Goal: Task Accomplishment & Management: Complete application form

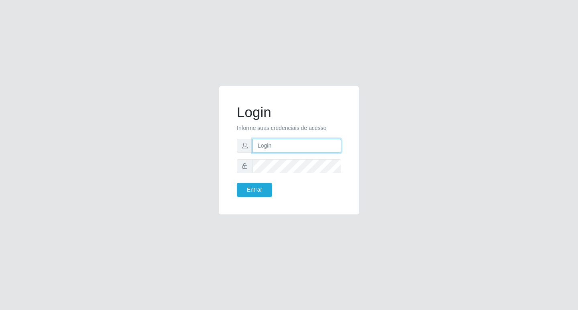
type input "rejane@bcruzarmas"
drag, startPoint x: 246, startPoint y: 182, endPoint x: 247, endPoint y: 186, distance: 4.1
click at [246, 184] on form "Login Informe suas credenciais de acesso rejane@bcruzarmas Entrar" at bounding box center [289, 150] width 104 height 93
click at [247, 186] on button "Entrar" at bounding box center [254, 190] width 35 height 14
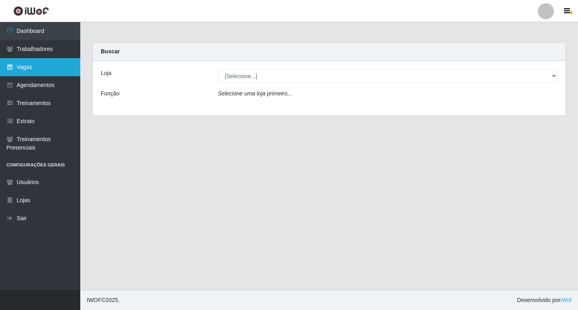
click at [26, 65] on link "Vagas" at bounding box center [40, 67] width 80 height 18
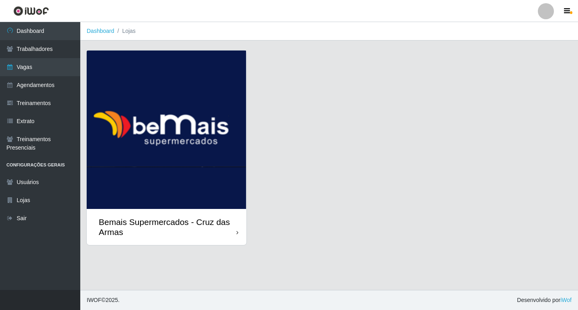
click at [161, 145] on img at bounding box center [167, 130] width 160 height 159
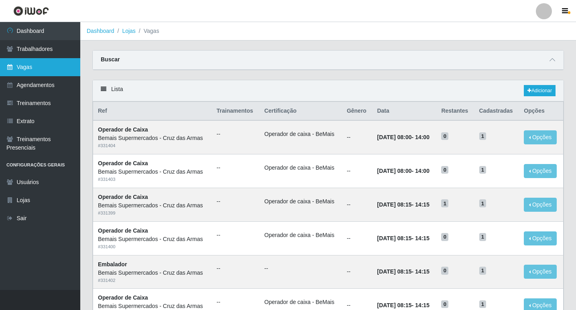
click at [14, 71] on link "Vagas" at bounding box center [40, 67] width 80 height 18
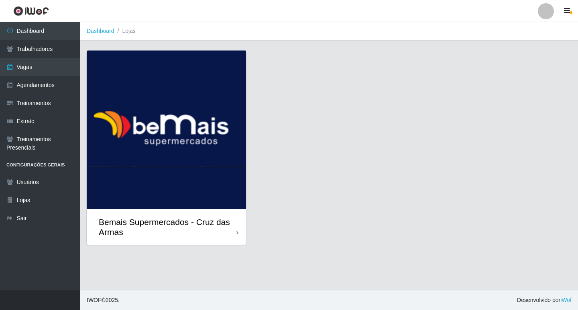
click at [220, 169] on img at bounding box center [167, 130] width 160 height 159
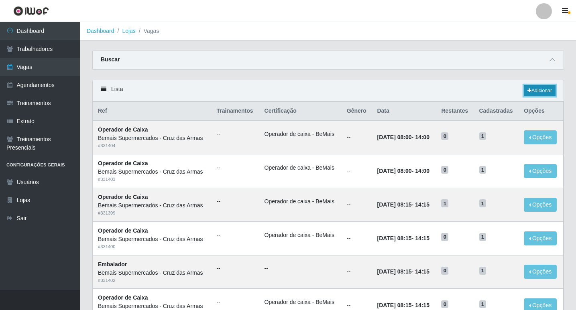
click at [534, 90] on link "Adicionar" at bounding box center [540, 90] width 32 height 11
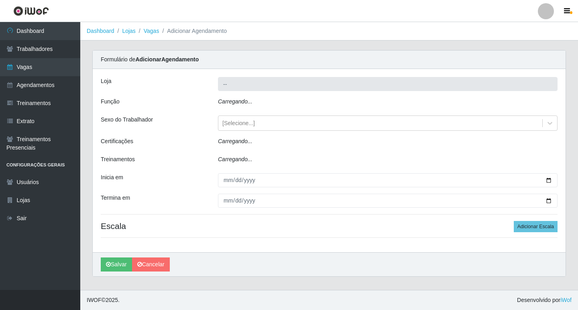
type input "Bemais Supermercados - Cruz das Armas"
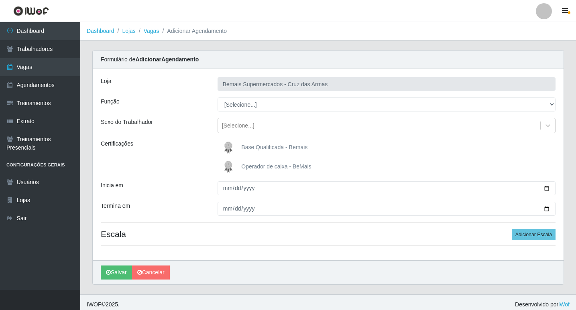
click at [191, 96] on div "Loja Bemais Supermercados - Cruz das Armas Função [Selecione...] ASG ASG + ASG …" at bounding box center [328, 164] width 471 height 191
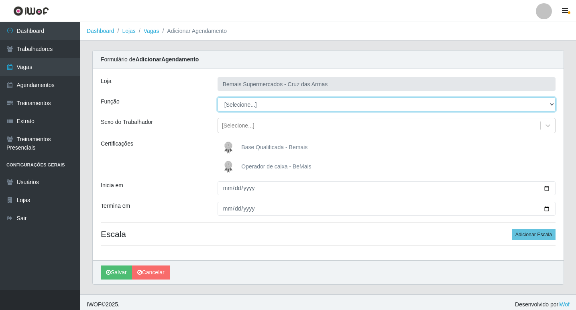
click at [245, 108] on select "[Selecione...] ASG ASG + ASG ++ Auxiliar de Estacionamento Auxiliar de Estacion…" at bounding box center [387, 105] width 338 height 14
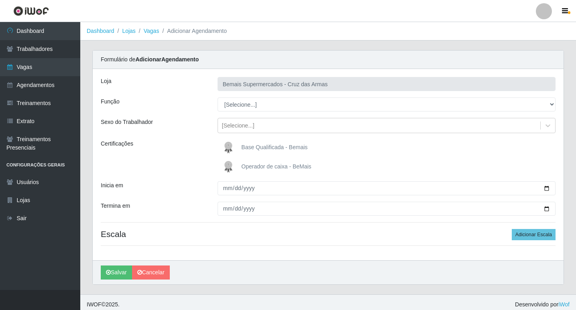
click at [177, 109] on div "Função" at bounding box center [153, 105] width 117 height 14
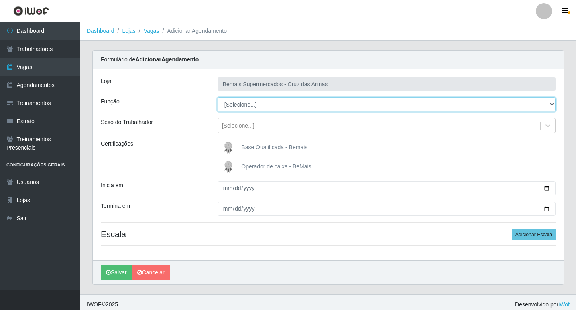
click at [251, 105] on select "[Selecione...] ASG ASG + ASG ++ Auxiliar de Estacionamento Auxiliar de Estacion…" at bounding box center [387, 105] width 338 height 14
select select "1"
click at [218, 98] on select "[Selecione...] ASG ASG + ASG ++ Auxiliar de Estacionamento Auxiliar de Estacion…" at bounding box center [387, 105] width 338 height 14
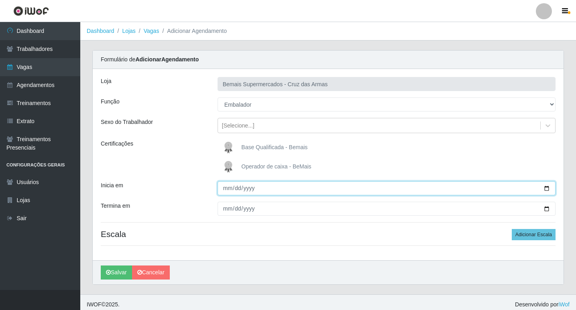
click at [227, 189] on input "Inicia em" at bounding box center [387, 188] width 338 height 14
type input "[DATE]"
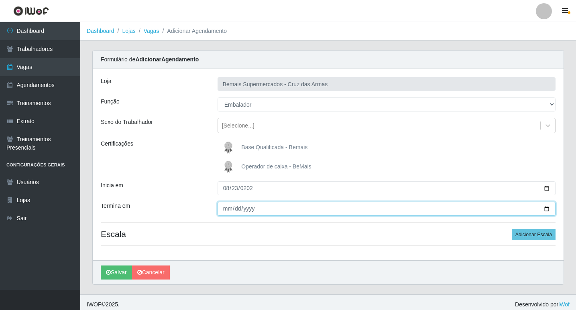
click at [224, 211] on input "Termina em" at bounding box center [387, 209] width 338 height 14
type input "[DATE]"
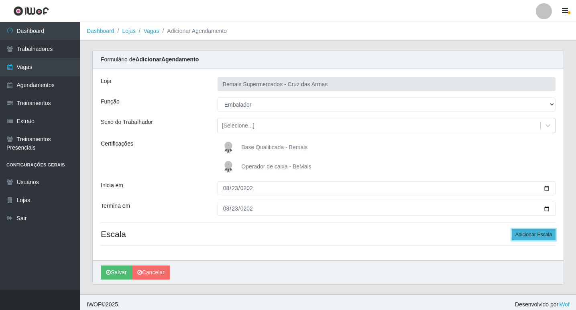
click at [532, 234] on button "Adicionar Escala" at bounding box center [534, 234] width 44 height 11
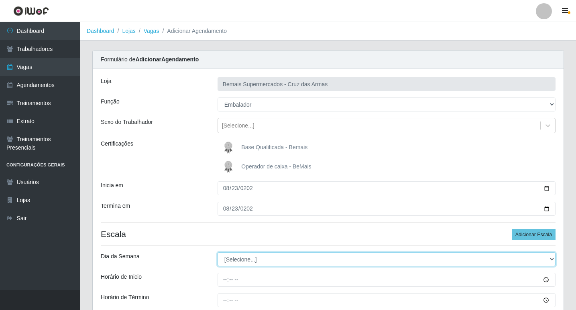
click at [236, 260] on select "[Selecione...] Segunda Terça Quarta Quinta Sexta Sábado Domingo" at bounding box center [387, 260] width 338 height 14
select select "6"
click at [218, 253] on select "[Selecione...] Segunda Terça Quarta Quinta Sexta Sábado Domingo" at bounding box center [387, 260] width 338 height 14
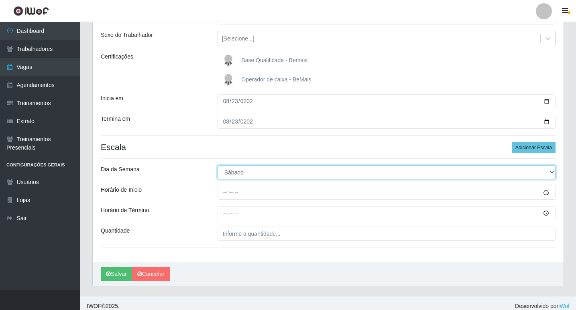
scroll to position [93, 0]
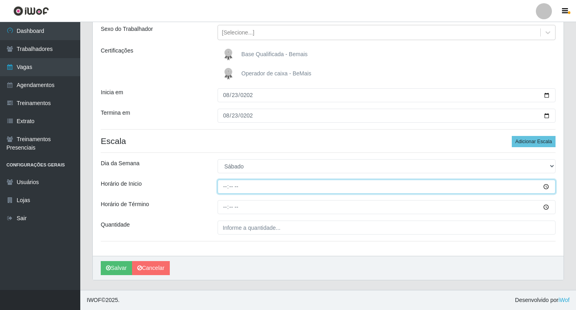
drag, startPoint x: 224, startPoint y: 186, endPoint x: 263, endPoint y: 214, distance: 48.3
click at [224, 187] on input "Horário de Inicio" at bounding box center [387, 187] width 338 height 14
type input "14:00"
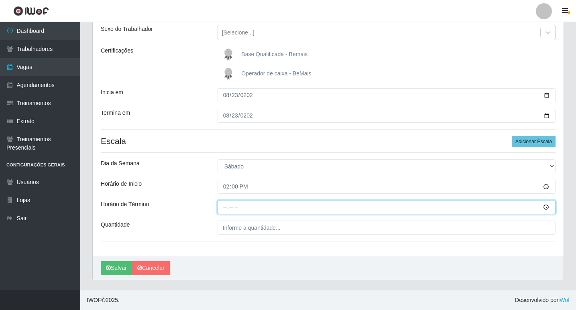
click at [224, 206] on input "Horário de Término" at bounding box center [387, 207] width 338 height 14
type input "20:00"
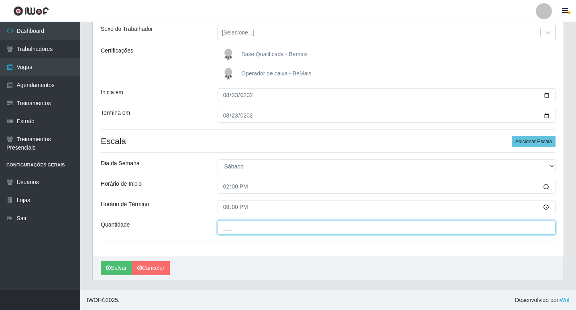
click at [229, 224] on input "___" at bounding box center [387, 228] width 338 height 14
type input "01_"
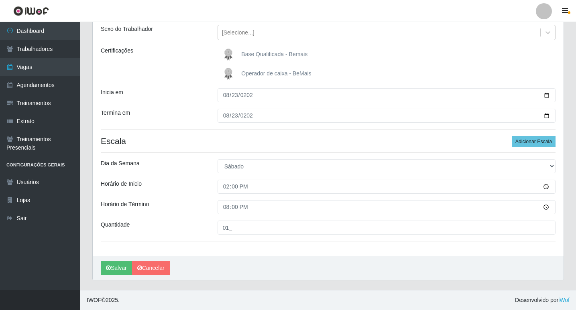
click at [157, 252] on div "Loja Bemais Supermercados - Cruz das Armas Função [Selecione...] ASG ASG + ASG …" at bounding box center [328, 116] width 471 height 280
click at [118, 268] on button "Salvar" at bounding box center [116, 268] width 31 height 14
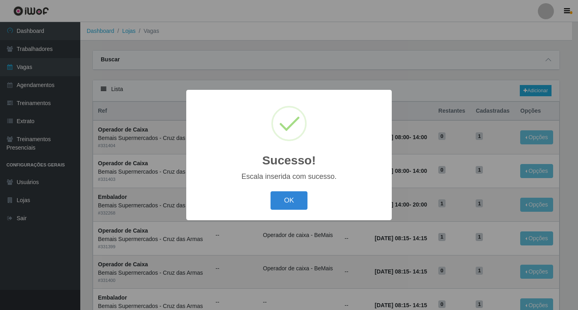
drag, startPoint x: 291, startPoint y: 201, endPoint x: 321, endPoint y: 204, distance: 30.2
click at [290, 201] on button "OK" at bounding box center [289, 200] width 37 height 19
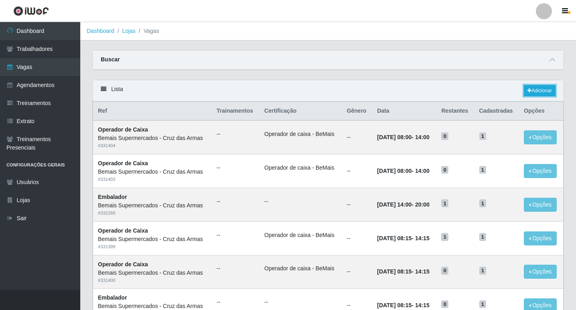
drag, startPoint x: 546, startPoint y: 88, endPoint x: 578, endPoint y: 203, distance: 119.6
click at [545, 88] on link "Adicionar" at bounding box center [540, 90] width 32 height 11
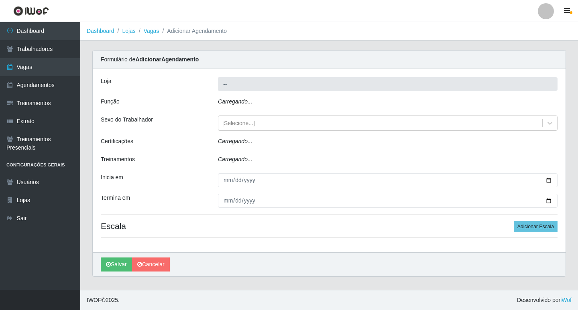
type input "Bemais Supermercados - Cruz das Armas"
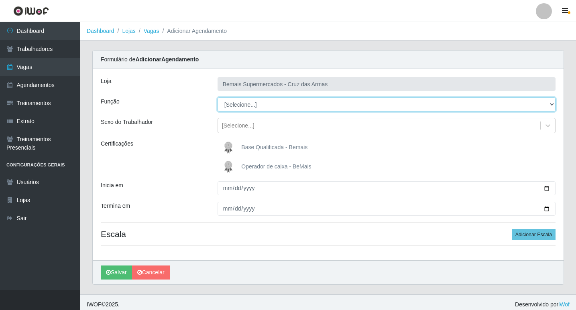
click at [238, 101] on select "[Selecione...] ASG ASG + ASG ++ Auxiliar de Estacionamento Auxiliar de Estacion…" at bounding box center [387, 105] width 338 height 14
select select "1"
click at [218, 98] on select "[Selecione...] ASG ASG + ASG ++ Auxiliar de Estacionamento Auxiliar de Estacion…" at bounding box center [387, 105] width 338 height 14
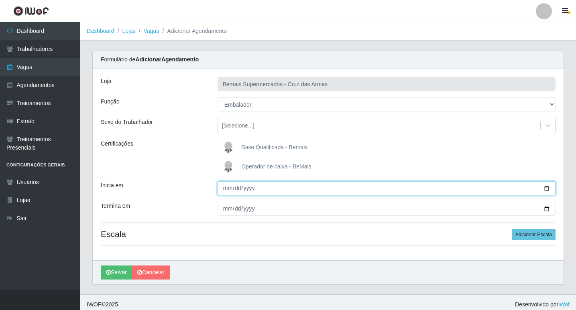
click at [224, 191] on input "Inicia em" at bounding box center [387, 188] width 338 height 14
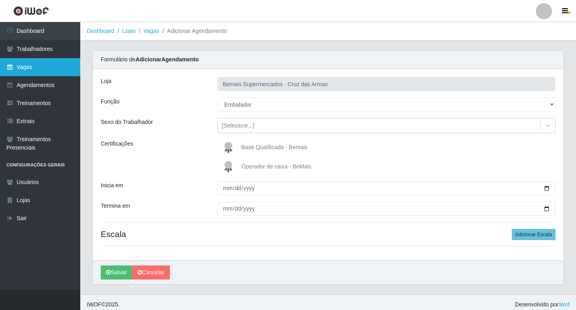
click at [27, 69] on link "Vagas" at bounding box center [40, 67] width 80 height 18
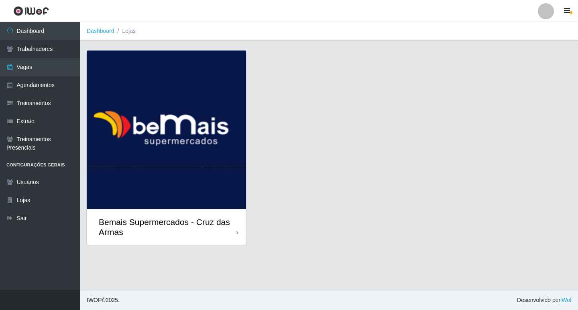
click at [138, 100] on img at bounding box center [167, 130] width 160 height 159
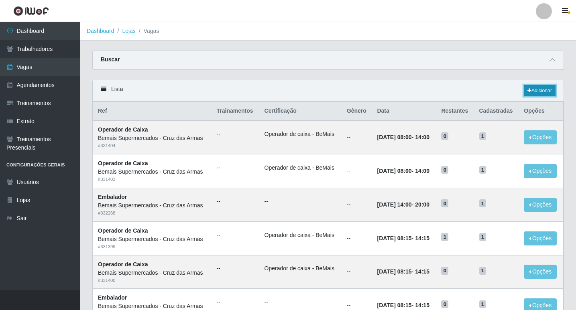
click at [537, 89] on link "Adicionar" at bounding box center [540, 90] width 32 height 11
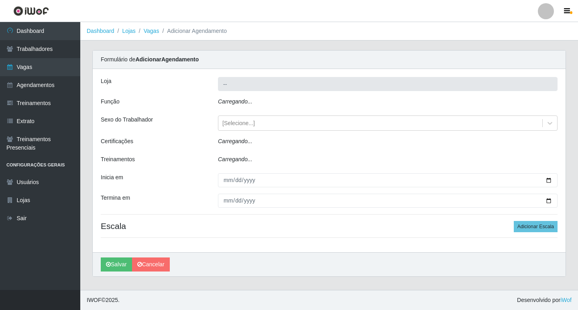
type input "Bemais Supermercados - Cruz das Armas"
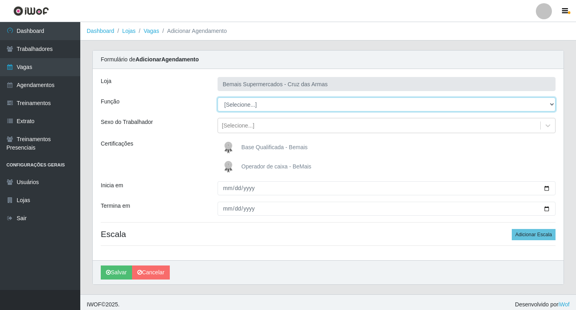
click at [257, 103] on select "[Selecione...] ASG ASG + ASG ++ Auxiliar de Estacionamento Auxiliar de Estacion…" at bounding box center [387, 105] width 338 height 14
select select "1"
click at [218, 98] on select "[Selecione...] ASG ASG + ASG ++ Auxiliar de Estacionamento Auxiliar de Estacion…" at bounding box center [387, 105] width 338 height 14
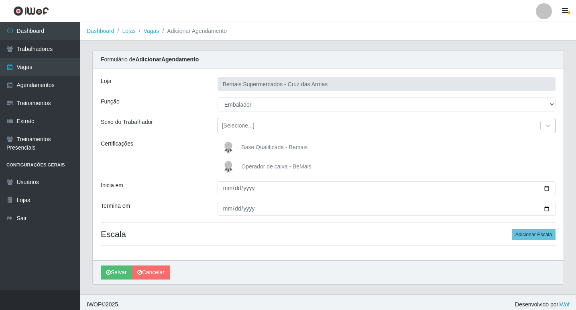
click at [230, 126] on div "[Selecione...]" at bounding box center [238, 126] width 33 height 8
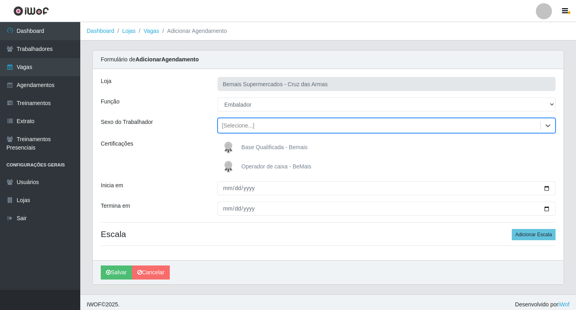
click at [230, 126] on div "[Selecione...]" at bounding box center [238, 126] width 33 height 8
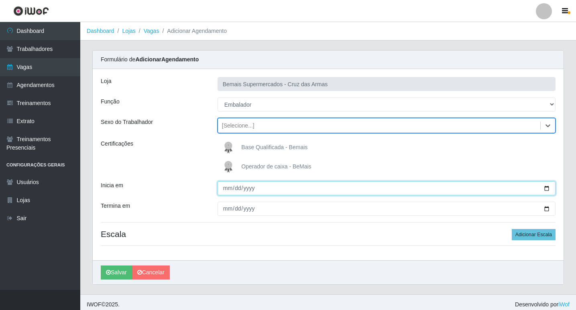
click at [228, 192] on input "Inicia em" at bounding box center [387, 188] width 338 height 14
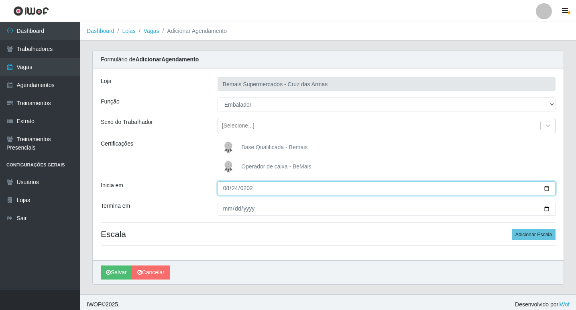
type input "[DATE]"
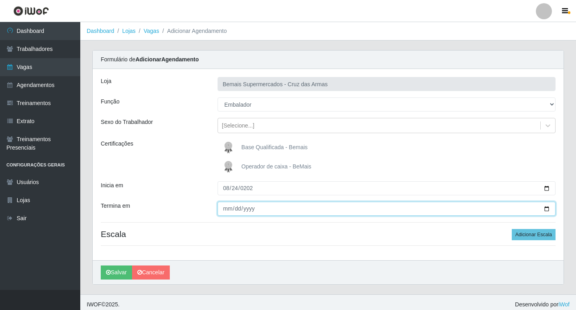
click at [224, 208] on input "Termina em" at bounding box center [387, 209] width 338 height 14
type input "[DATE]"
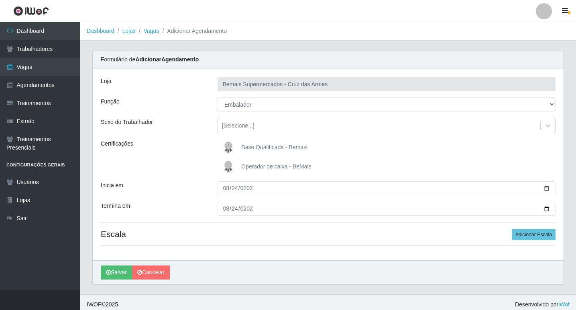
click at [352, 232] on h4 "Escala Adicionar Escala" at bounding box center [328, 234] width 455 height 10
click at [523, 237] on button "Adicionar Escala" at bounding box center [534, 234] width 44 height 11
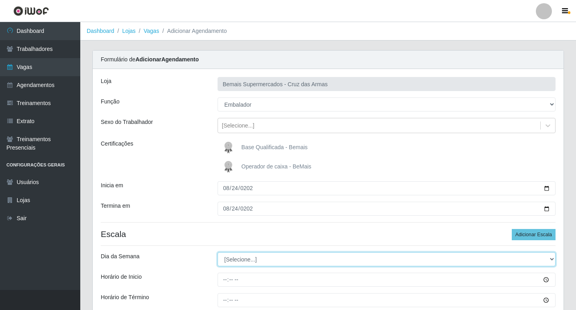
drag, startPoint x: 226, startPoint y: 259, endPoint x: 237, endPoint y: 253, distance: 12.1
click at [226, 259] on select "[Selecione...] Segunda Terça Quarta Quinta Sexta Sábado Domingo" at bounding box center [387, 260] width 338 height 14
select select "0"
click at [218, 253] on select "[Selecione...] Segunda Terça Quarta Quinta Sexta Sábado Domingo" at bounding box center [387, 260] width 338 height 14
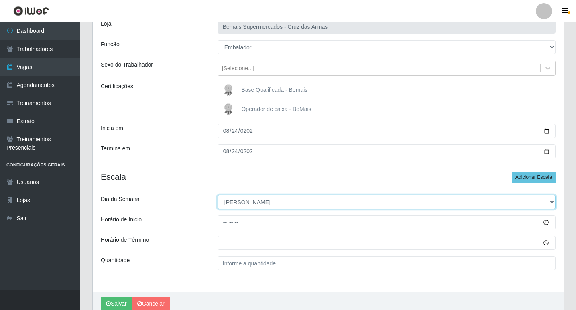
scroll to position [80, 0]
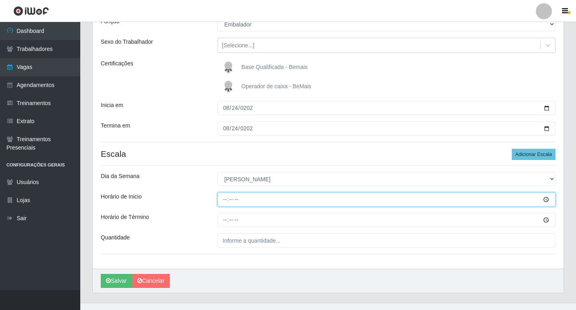
click at [224, 200] on input "Horário de Inicio" at bounding box center [387, 200] width 338 height 14
type input "08:15"
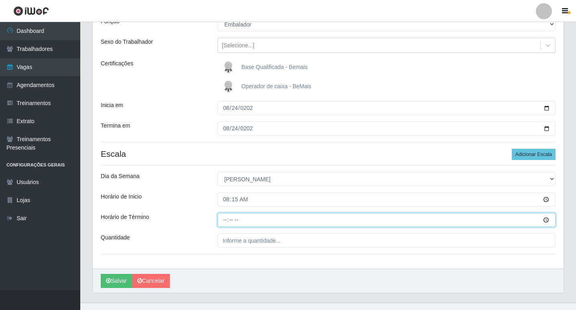
click at [226, 219] on input "Horário de Término" at bounding box center [387, 220] width 338 height 14
type input "14:15"
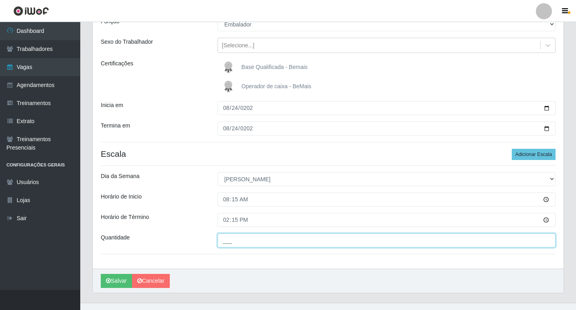
click at [249, 244] on input "___" at bounding box center [387, 241] width 338 height 14
type input "01_"
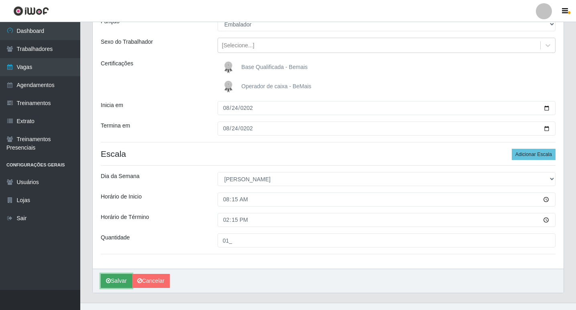
click at [111, 279] on button "Salvar" at bounding box center [116, 281] width 31 height 14
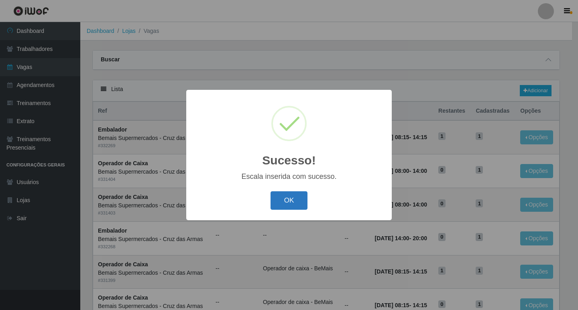
click at [291, 204] on button "OK" at bounding box center [289, 200] width 37 height 19
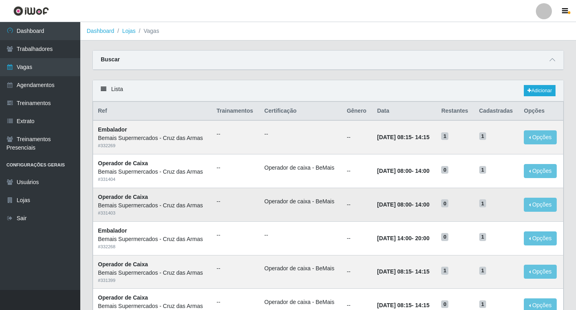
scroll to position [40, 0]
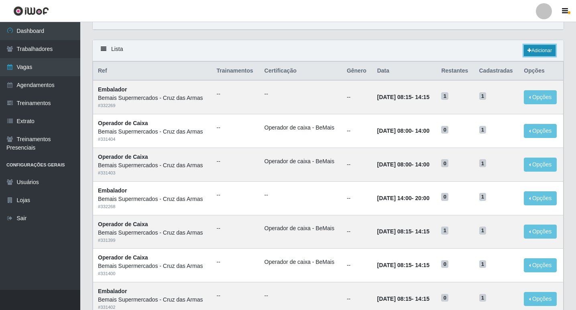
click at [541, 52] on link "Adicionar" at bounding box center [540, 50] width 32 height 11
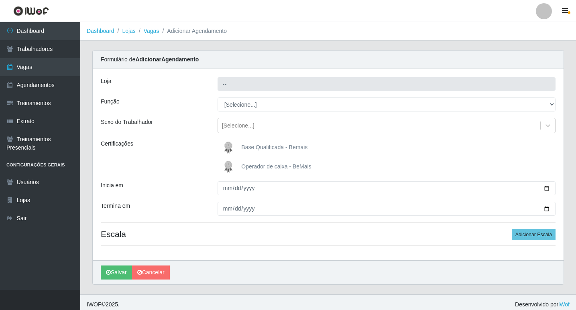
type input "Bemais Supermercados - Cruz das Armas"
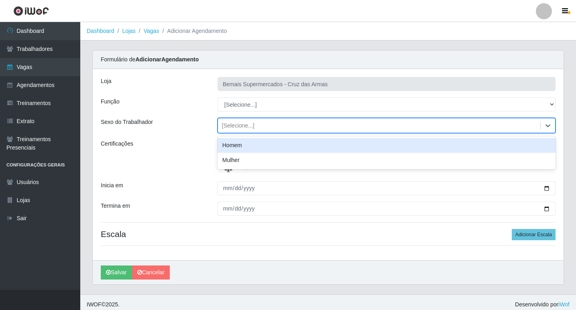
click at [234, 127] on div "[Selecione...]" at bounding box center [238, 126] width 33 height 8
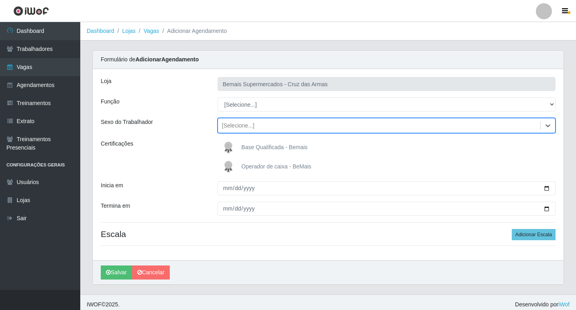
click at [245, 123] on div "[Selecione...]" at bounding box center [238, 126] width 33 height 8
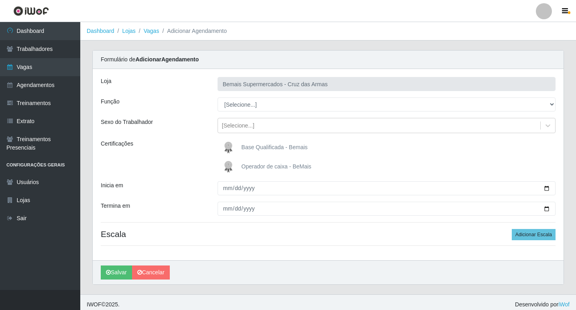
click at [233, 168] on img at bounding box center [229, 167] width 19 height 16
click at [0, 0] on input "Operador de caixa - BeMais" at bounding box center [0, 0] width 0 height 0
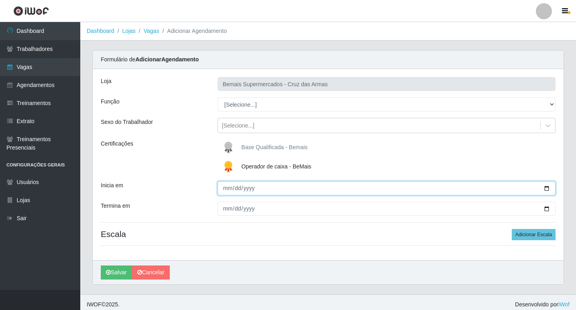
click at [228, 190] on input "Inicia em" at bounding box center [387, 188] width 338 height 14
type input "[DATE]"
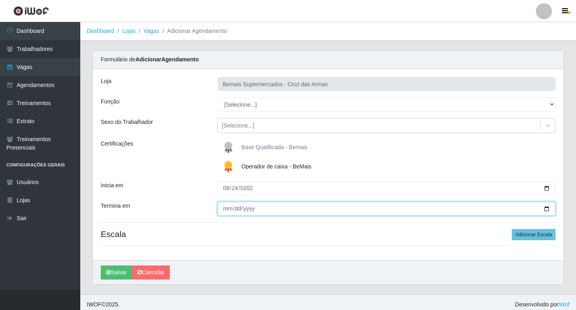
click at [222, 212] on input "Termina em" at bounding box center [387, 209] width 338 height 14
type input "[DATE]"
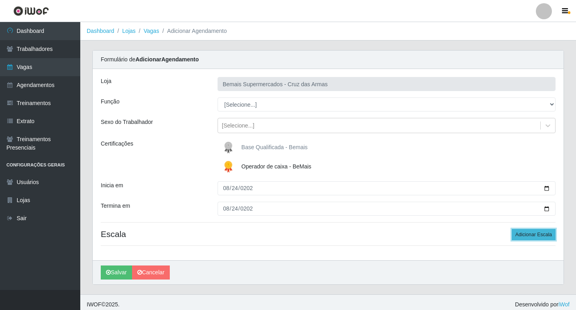
click at [530, 238] on button "Adicionar Escala" at bounding box center [534, 234] width 44 height 11
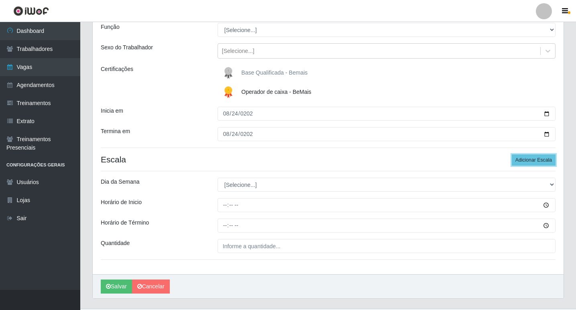
scroll to position [80, 0]
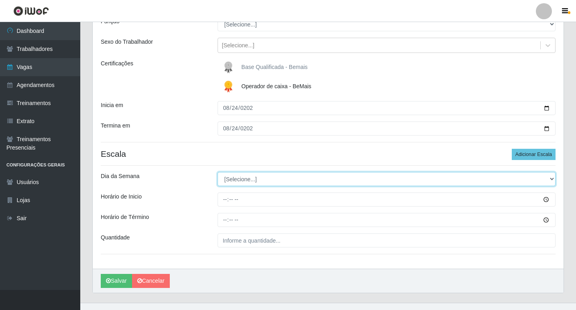
click at [236, 178] on select "[Selecione...] Segunda Terça Quarta Quinta Sexta Sábado Domingo" at bounding box center [387, 179] width 338 height 14
select select "0"
click at [218, 172] on select "[Selecione...] Segunda Terça Quarta Quinta Sexta Sábado Domingo" at bounding box center [387, 179] width 338 height 14
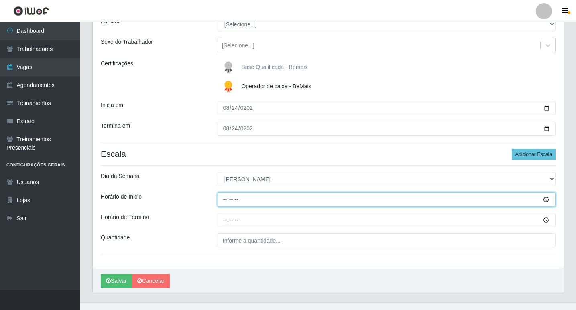
click at [224, 203] on input "Horário de Inicio" at bounding box center [387, 200] width 338 height 14
type input "08:15"
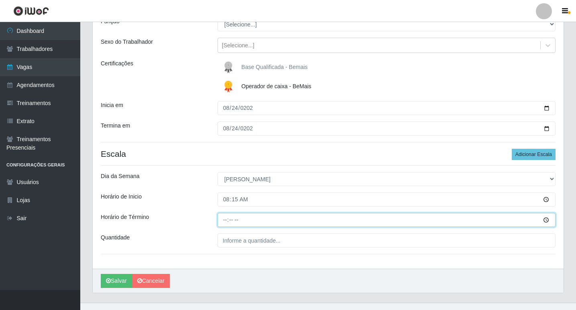
click at [222, 222] on input "Horário de Término" at bounding box center [387, 220] width 338 height 14
type input "14:15"
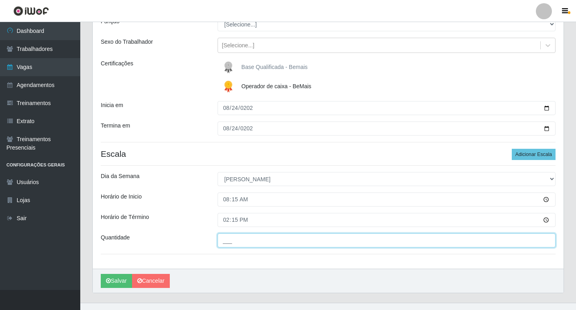
click at [228, 239] on input "___" at bounding box center [387, 241] width 338 height 14
type input "01_"
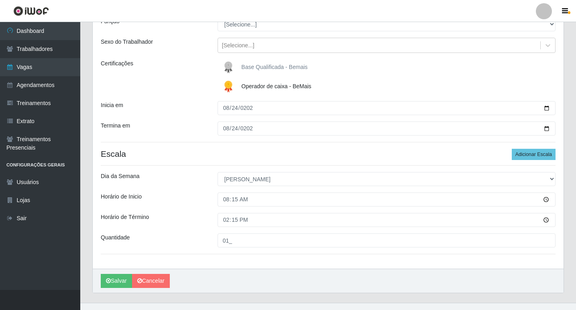
drag, startPoint x: 198, startPoint y: 261, endPoint x: 196, endPoint y: 253, distance: 7.5
click at [198, 261] on div "Loja Bemais Supermercados - Cruz das Armas Função [Selecione...] ASG ASG + ASG …" at bounding box center [328, 129] width 471 height 280
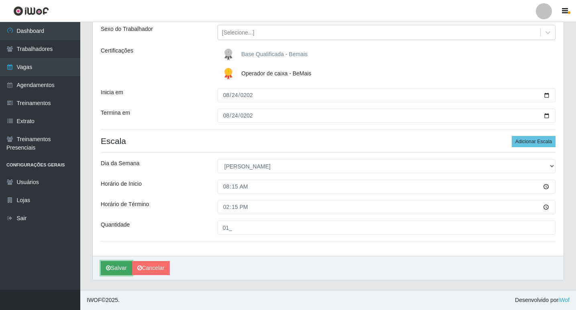
click at [123, 267] on button "Salvar" at bounding box center [116, 268] width 31 height 14
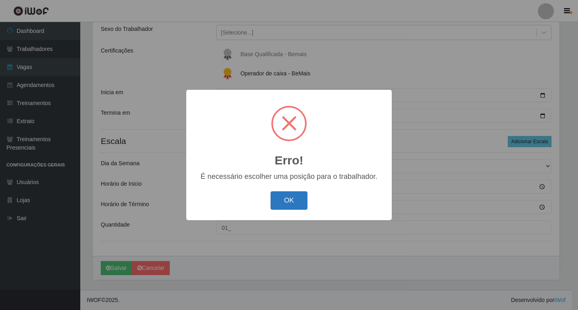
click at [285, 201] on button "OK" at bounding box center [289, 200] width 37 height 19
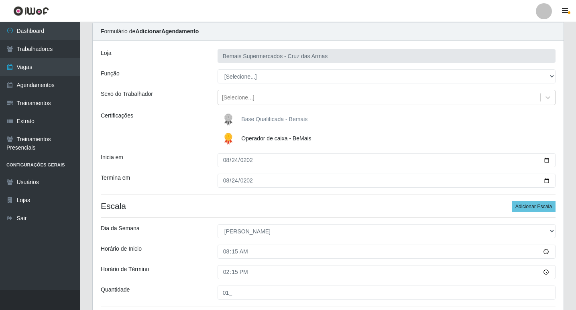
scroll to position [13, 0]
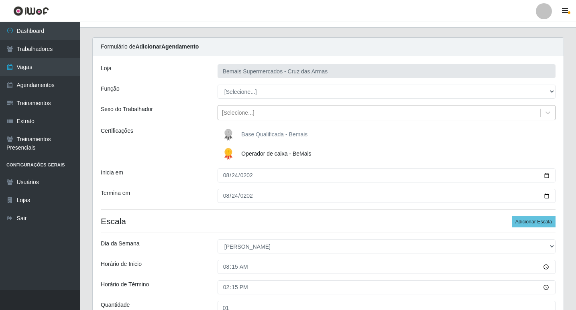
click at [240, 112] on div "[Selecione...]" at bounding box center [238, 113] width 33 height 8
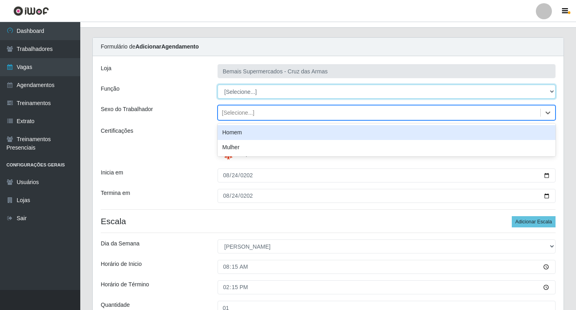
click at [239, 91] on select "[Selecione...] ASG ASG + ASG ++ Auxiliar de Estacionamento Auxiliar de Estacion…" at bounding box center [387, 92] width 338 height 14
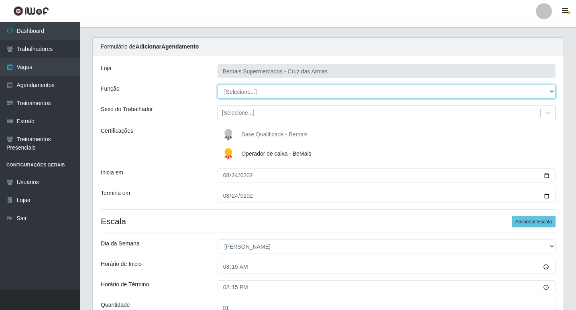
select select "22"
click at [218, 85] on select "[Selecione...] ASG ASG + ASG ++ Auxiliar de Estacionamento Auxiliar de Estacion…" at bounding box center [387, 92] width 338 height 14
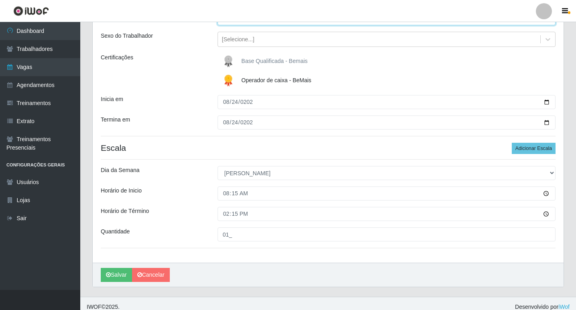
scroll to position [93, 0]
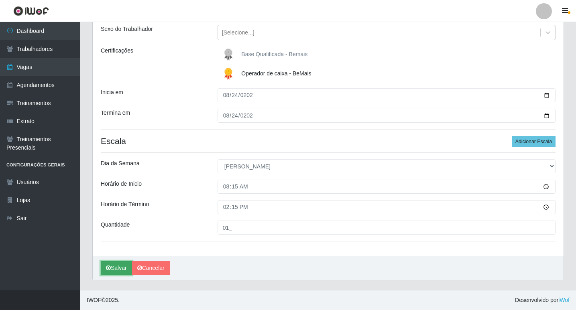
click at [115, 271] on button "Salvar" at bounding box center [116, 268] width 31 height 14
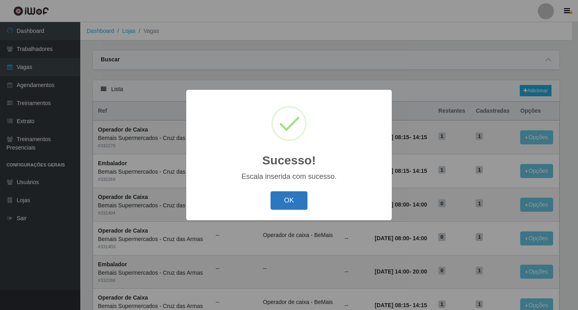
click at [291, 201] on button "OK" at bounding box center [289, 200] width 37 height 19
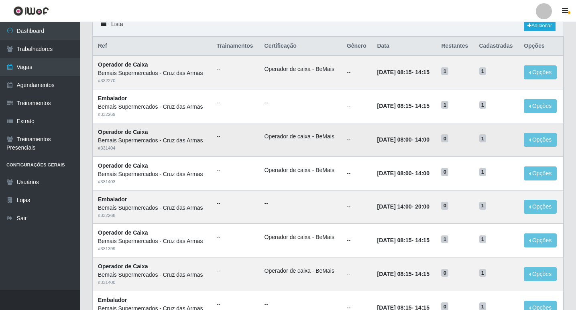
scroll to position [40, 0]
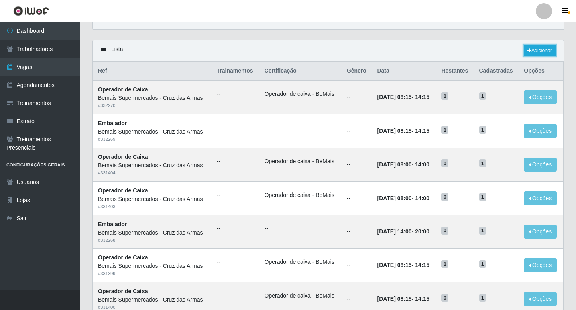
drag, startPoint x: 542, startPoint y: 49, endPoint x: 578, endPoint y: 146, distance: 103.9
click at [542, 49] on link "Adicionar" at bounding box center [540, 50] width 32 height 11
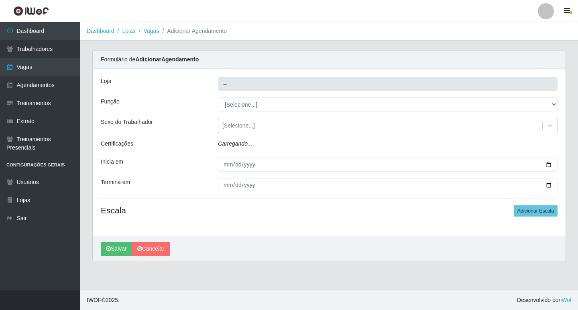
type input "Bemais Supermercados - Cruz das Armas"
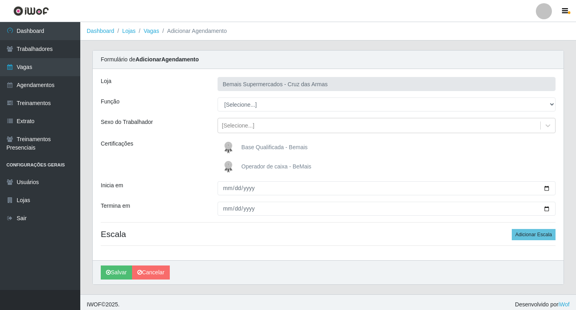
drag, startPoint x: 193, startPoint y: 89, endPoint x: 230, endPoint y: 101, distance: 38.3
click at [193, 90] on div "Loja" at bounding box center [153, 84] width 117 height 14
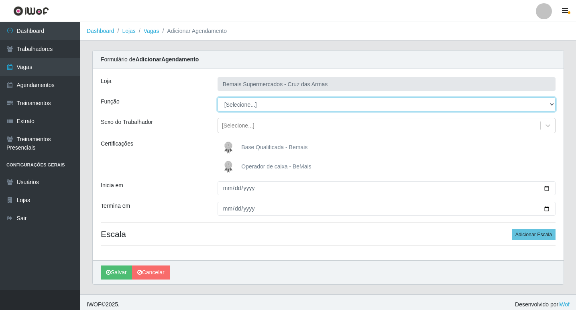
click at [234, 106] on select "[Selecione...] ASG ASG + ASG ++ Auxiliar de Estacionamento Auxiliar de Estacion…" at bounding box center [387, 105] width 338 height 14
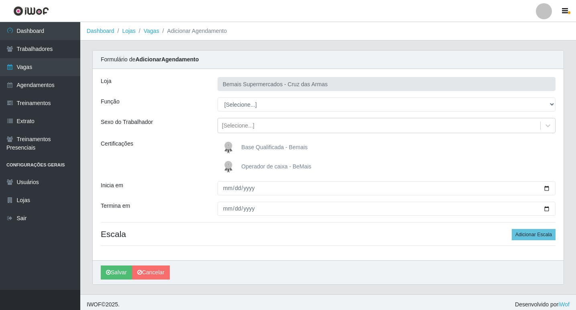
click at [182, 92] on div "Loja Bemais Supermercados - Cruz das Armas Função [Selecione...] ASG ASG + ASG …" at bounding box center [328, 164] width 471 height 191
click at [198, 86] on div "Loja" at bounding box center [153, 84] width 117 height 14
click at [203, 102] on div "Função" at bounding box center [153, 105] width 117 height 14
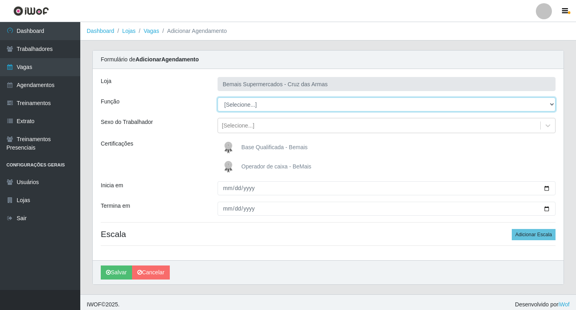
click at [242, 102] on select "[Selecione...] ASG ASG + ASG ++ Auxiliar de Estacionamento Auxiliar de Estacion…" at bounding box center [387, 105] width 338 height 14
select select "22"
click at [218, 98] on select "[Selecione...] ASG ASG + ASG ++ Auxiliar de Estacionamento Auxiliar de Estacion…" at bounding box center [387, 105] width 338 height 14
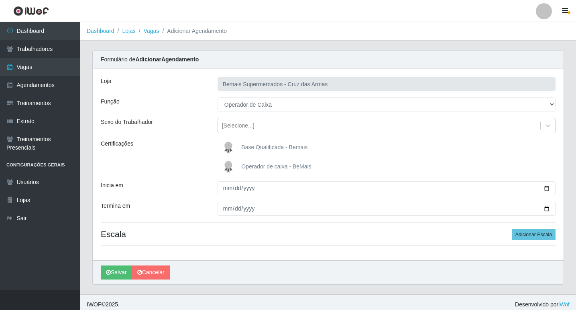
click at [227, 167] on img at bounding box center [229, 167] width 19 height 16
click at [0, 0] on input "Operador de caixa - BeMais" at bounding box center [0, 0] width 0 height 0
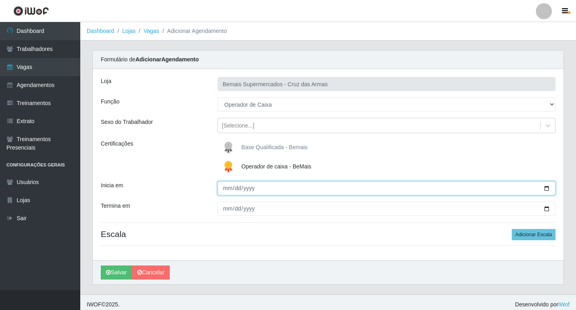
click at [224, 189] on input "Inicia em" at bounding box center [387, 188] width 338 height 14
type input "[DATE]"
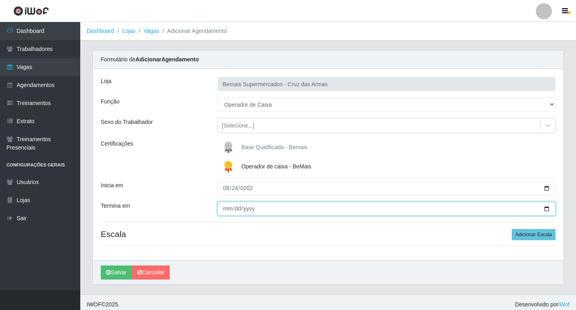
drag, startPoint x: 226, startPoint y: 211, endPoint x: 228, endPoint y: 216, distance: 5.5
click at [226, 211] on input "Termina em" at bounding box center [387, 209] width 338 height 14
type input "[DATE]"
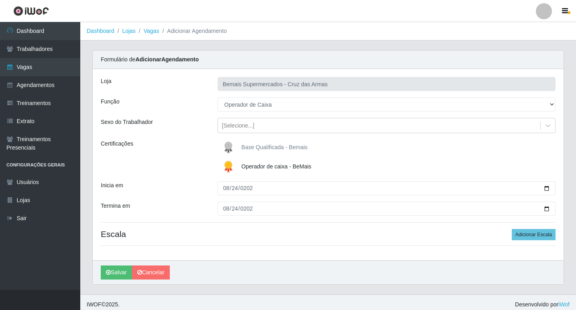
click at [229, 238] on h4 "Escala Adicionar Escala" at bounding box center [328, 234] width 455 height 10
click at [533, 237] on button "Adicionar Escala" at bounding box center [534, 234] width 44 height 11
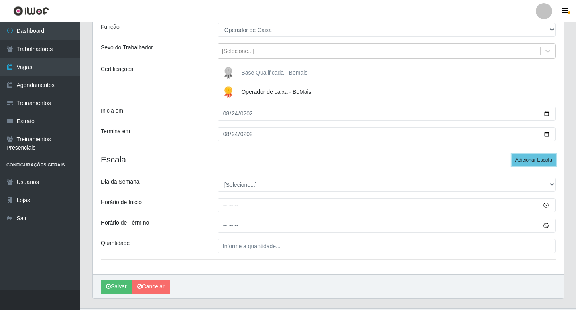
scroll to position [80, 0]
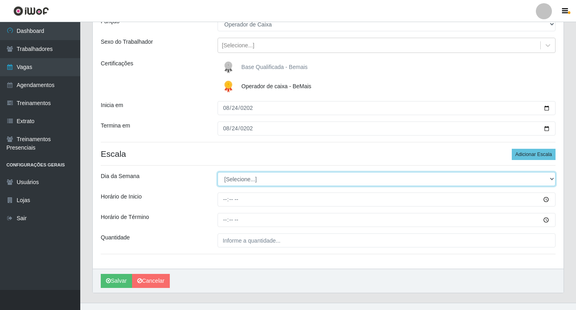
click at [245, 180] on select "[Selecione...] Segunda Terça Quarta Quinta Sexta Sábado Domingo" at bounding box center [387, 179] width 338 height 14
select select "0"
click at [218, 172] on select "[Selecione...] Segunda Terça Quarta Quinta Sexta Sábado Domingo" at bounding box center [387, 179] width 338 height 14
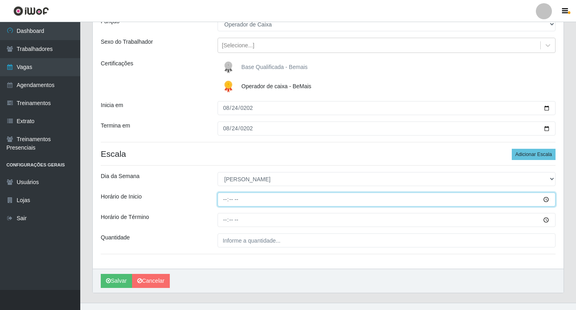
click at [224, 197] on input "Horário de Inicio" at bounding box center [387, 200] width 338 height 14
type input "08:15"
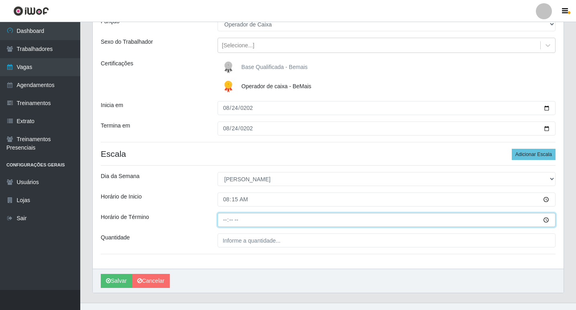
click at [222, 223] on input "Horário de Término" at bounding box center [387, 220] width 338 height 14
type input "14:15"
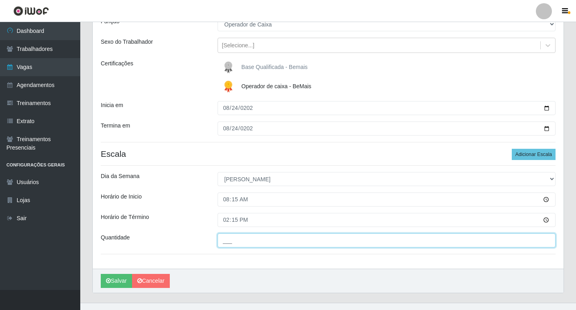
click at [232, 236] on input "___" at bounding box center [387, 241] width 338 height 14
type input "01_"
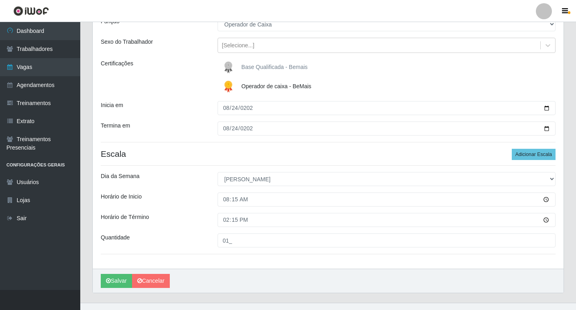
click at [198, 235] on div "Quantidade" at bounding box center [153, 241] width 117 height 14
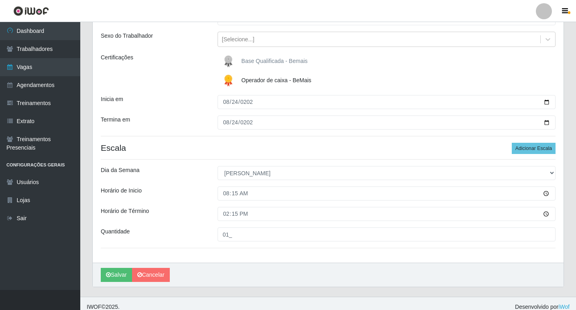
scroll to position [93, 0]
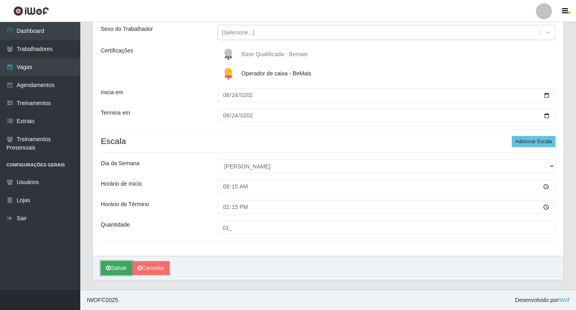
click at [116, 269] on button "Salvar" at bounding box center [116, 268] width 31 height 14
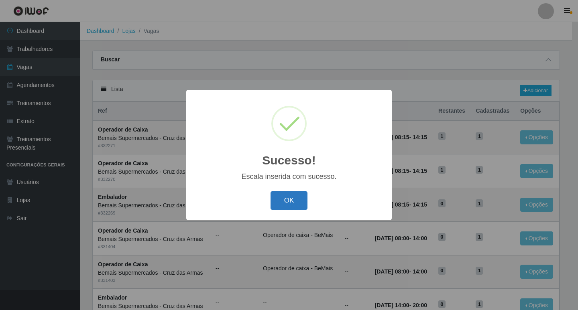
click at [287, 197] on button "OK" at bounding box center [289, 200] width 37 height 19
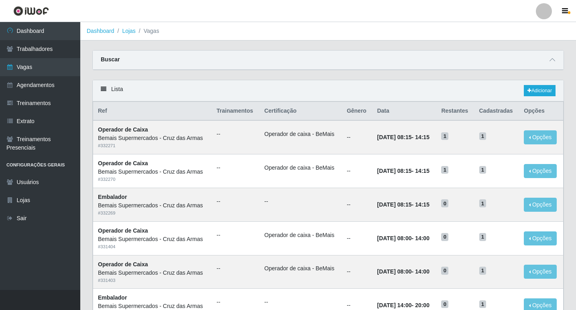
click at [150, 77] on div "Carregando... Buscar Início em Término em Função [Selecione...] ASG ASG + ASG +…" at bounding box center [328, 65] width 484 height 30
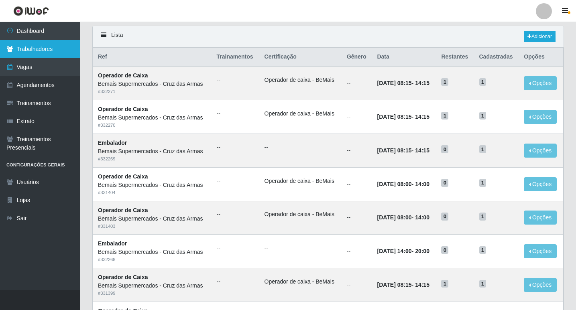
scroll to position [40, 0]
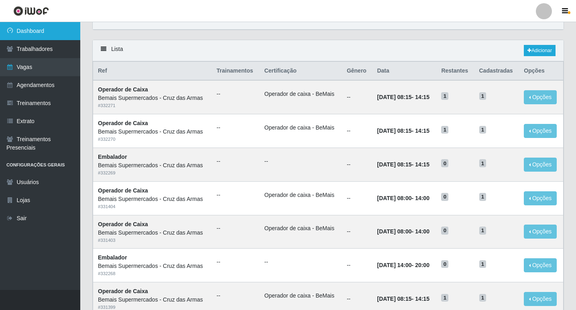
click at [30, 26] on link "Dashboard" at bounding box center [40, 31] width 80 height 18
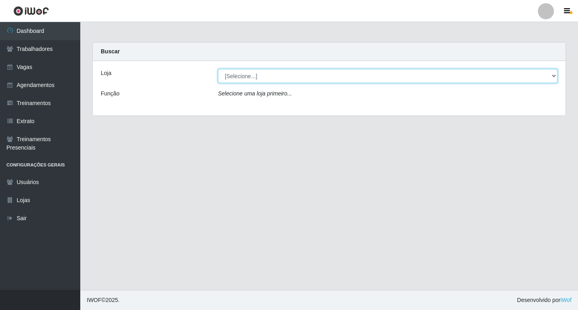
click at [232, 76] on select "[Selecione...] Bemais Supermercados - Cruz das Armas" at bounding box center [388, 76] width 340 height 14
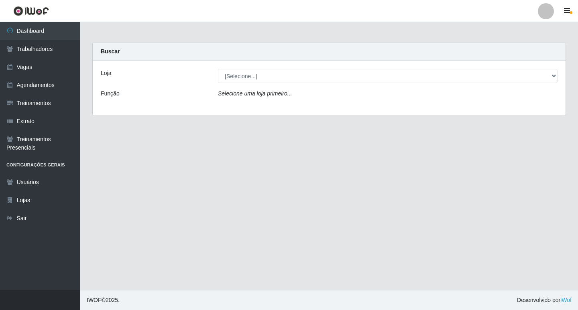
drag, startPoint x: 171, startPoint y: 93, endPoint x: 228, endPoint y: 102, distance: 57.2
click at [172, 94] on div "Função" at bounding box center [153, 96] width 117 height 12
click at [230, 96] on icon "Selecione uma loja primeiro..." at bounding box center [255, 93] width 74 height 6
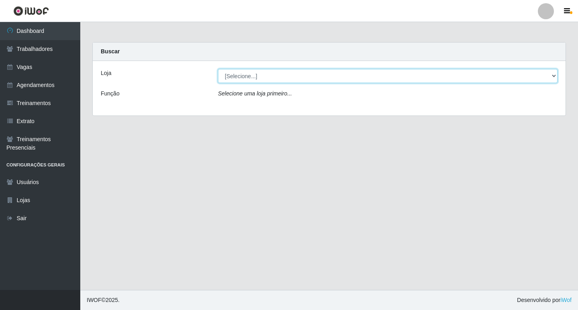
click at [239, 75] on select "[Selecione...] Bemais Supermercados - Cruz das Armas" at bounding box center [388, 76] width 340 height 14
select select "412"
click at [218, 69] on select "[Selecione...] Bemais Supermercados - Cruz das Armas" at bounding box center [388, 76] width 340 height 14
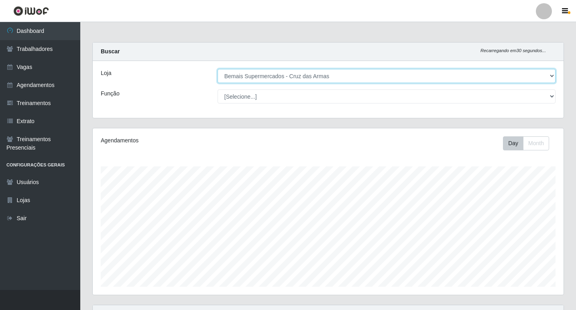
scroll to position [167, 471]
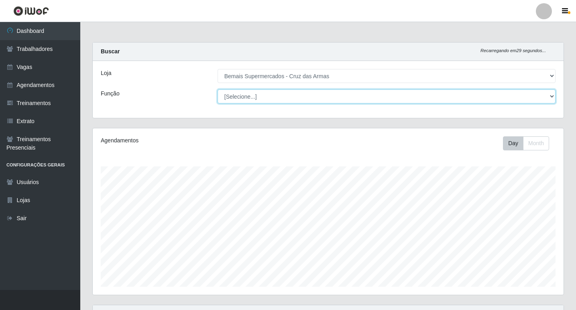
click at [239, 96] on select "[Selecione...] ASG ASG + ASG ++ Auxiliar de Estacionamento Auxiliar de Estacion…" at bounding box center [387, 97] width 338 height 14
select select "22"
click at [218, 90] on select "[Selecione...] ASG ASG + ASG ++ Auxiliar de Estacionamento Auxiliar de Estacion…" at bounding box center [387, 97] width 338 height 14
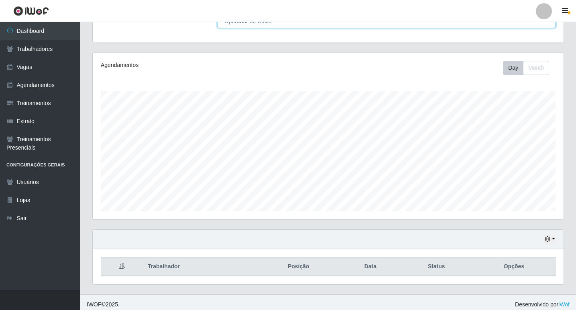
scroll to position [80, 0]
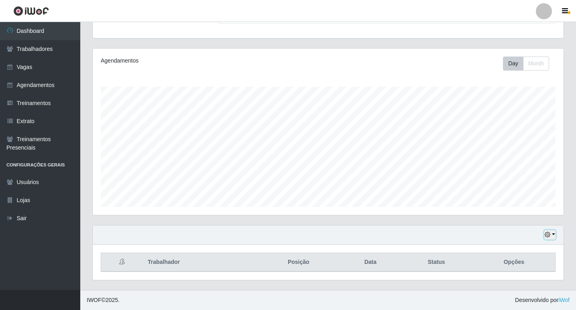
click at [546, 232] on button "button" at bounding box center [549, 234] width 11 height 9
click at [513, 205] on button "1 Semana" at bounding box center [523, 205] width 63 height 17
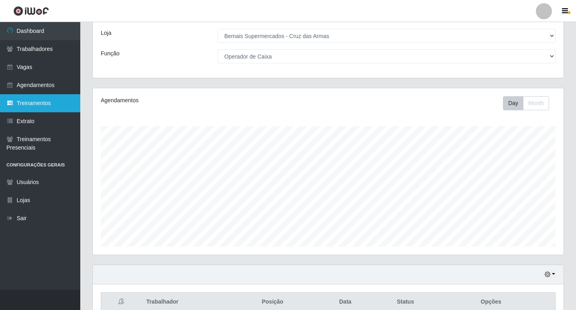
scroll to position [31, 0]
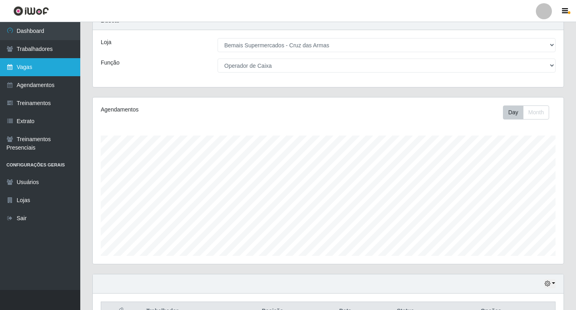
click at [32, 67] on link "Vagas" at bounding box center [40, 67] width 80 height 18
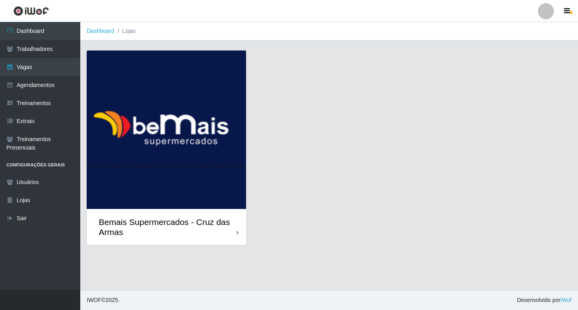
click at [166, 159] on img at bounding box center [167, 130] width 160 height 159
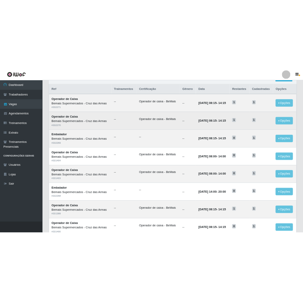
scroll to position [80, 0]
